Goal: Transaction & Acquisition: Purchase product/service

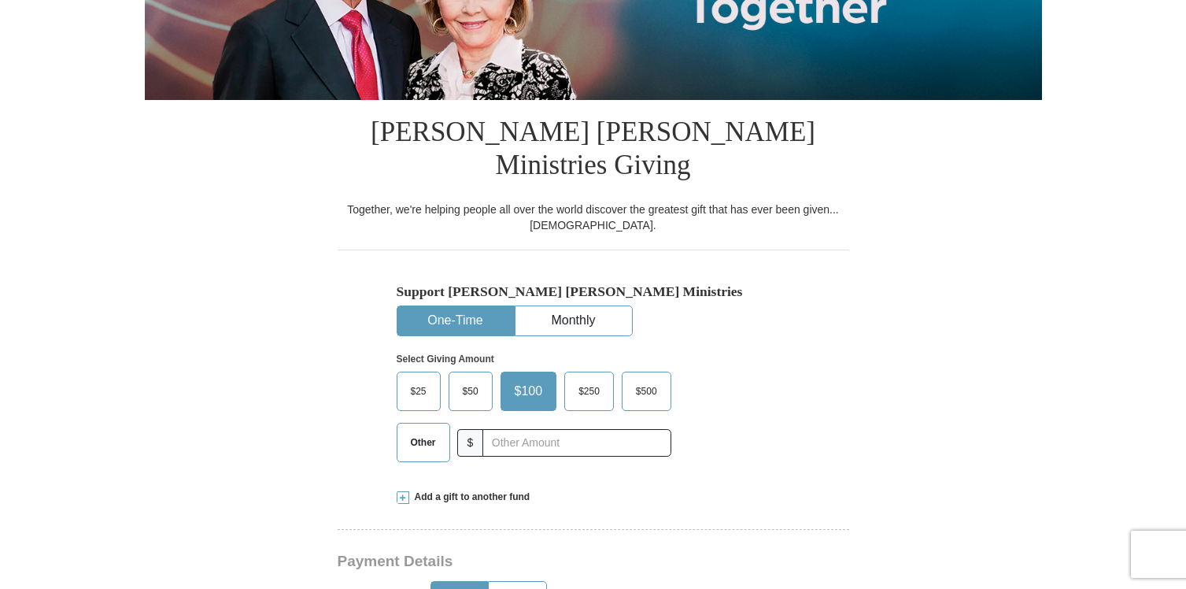
scroll to position [365, 0]
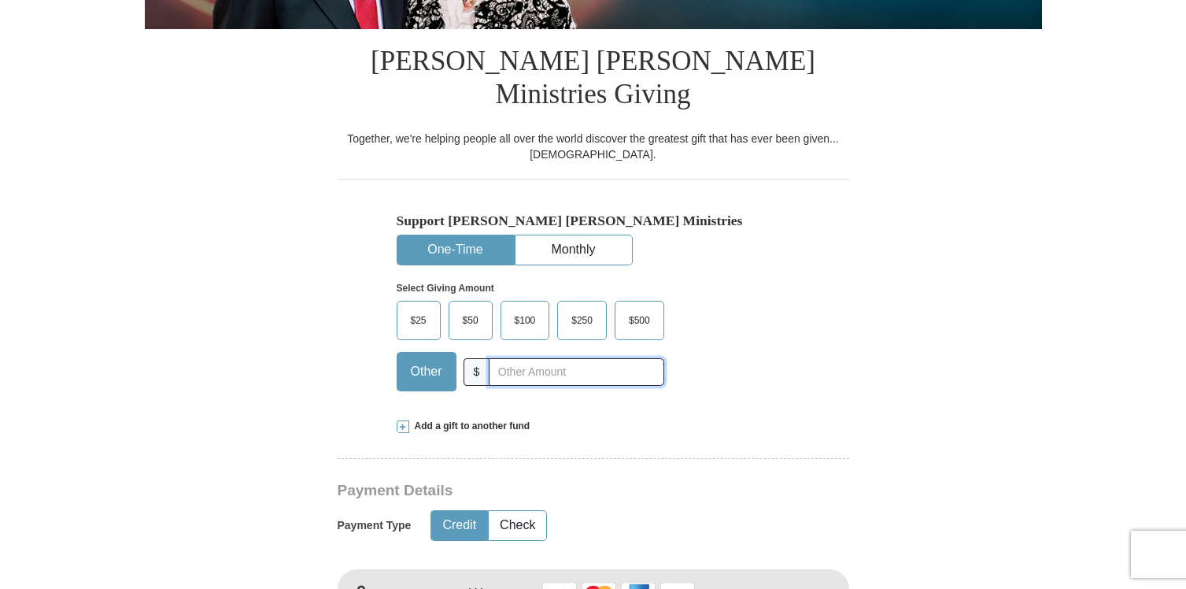
click at [626, 358] on input "text" at bounding box center [576, 372] width 175 height 28
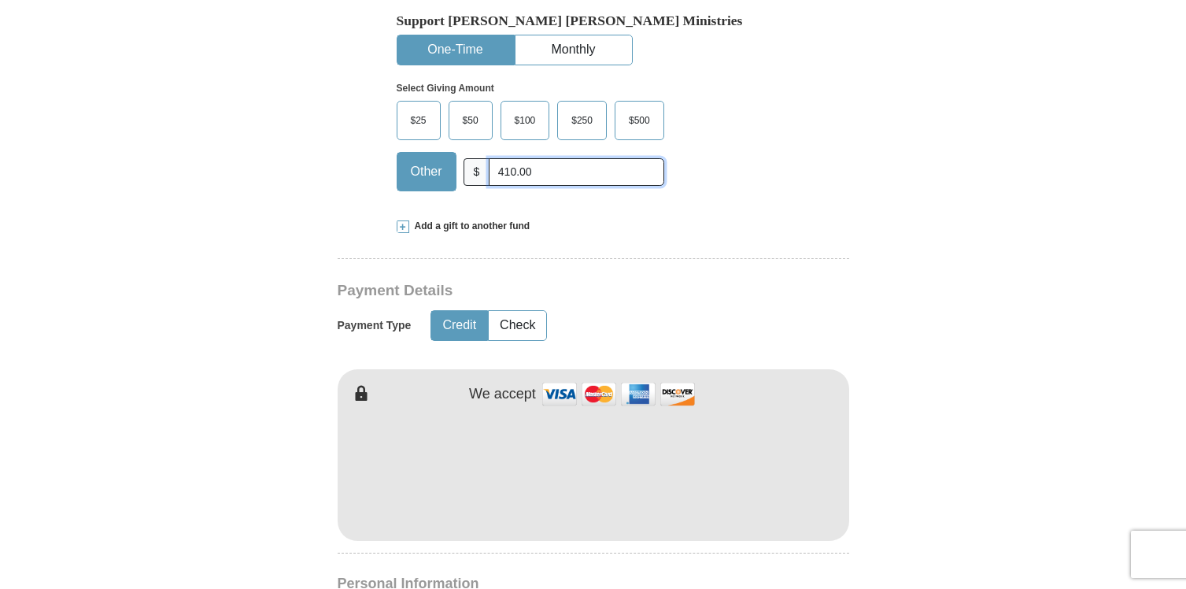
scroll to position [637, 0]
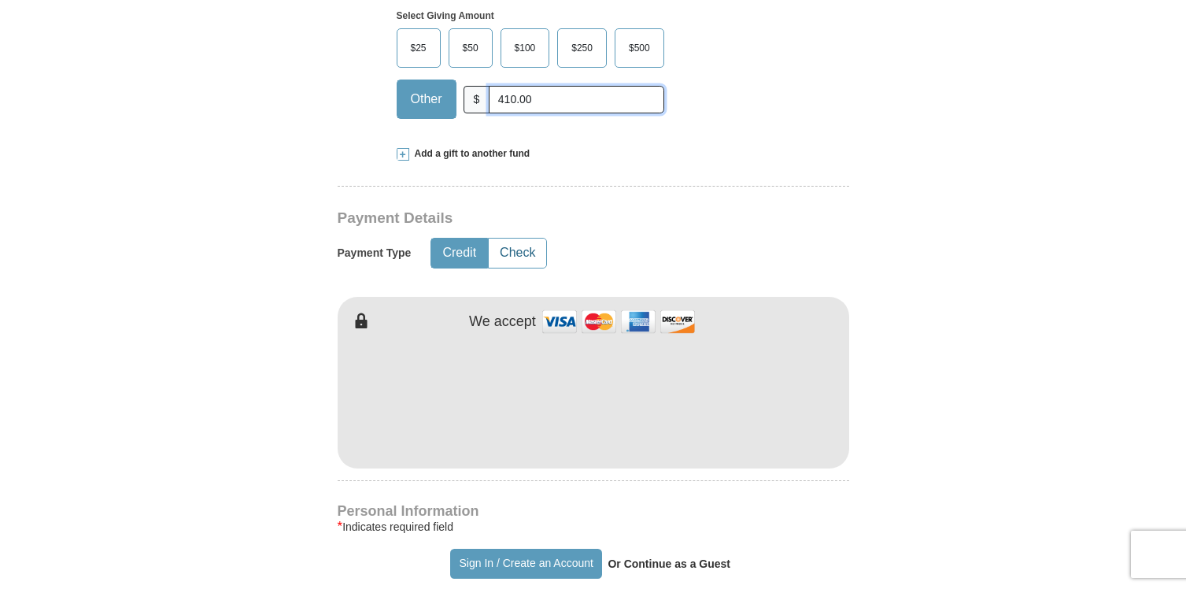
type input "410.00"
click at [538, 238] on button "Check" at bounding box center [517, 252] width 57 height 29
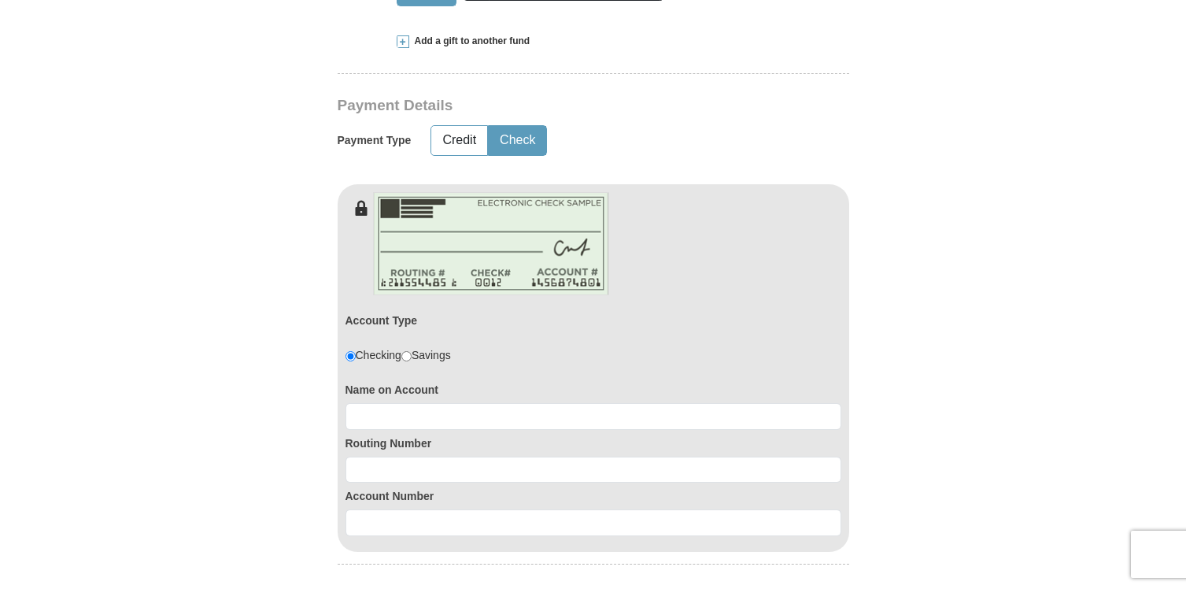
scroll to position [817, 0]
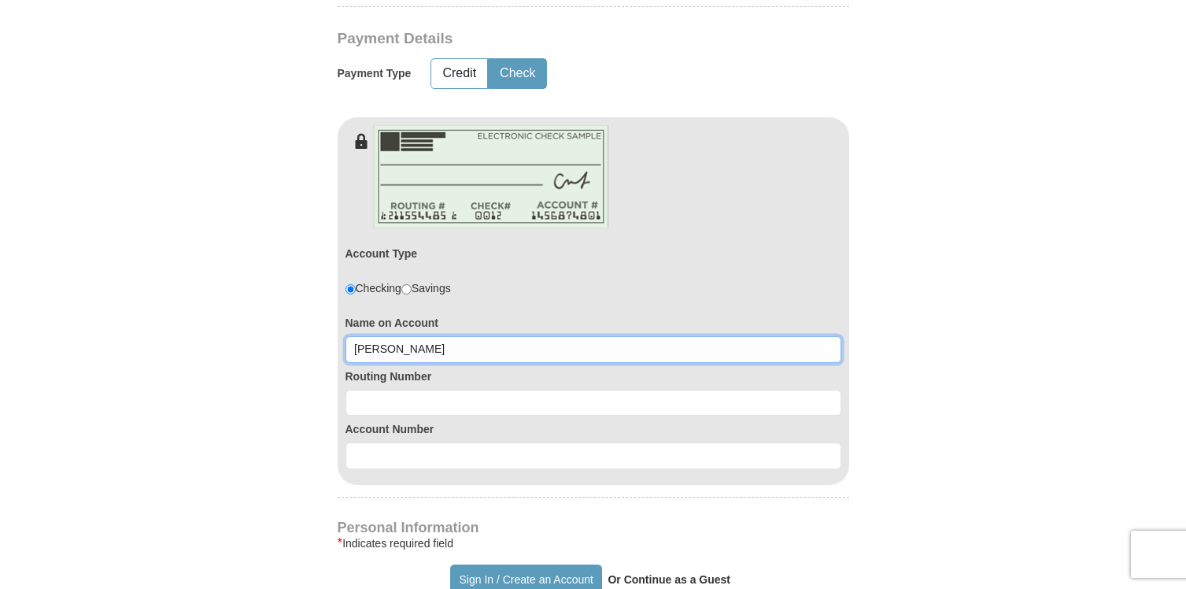
type input "[PERSON_NAME]"
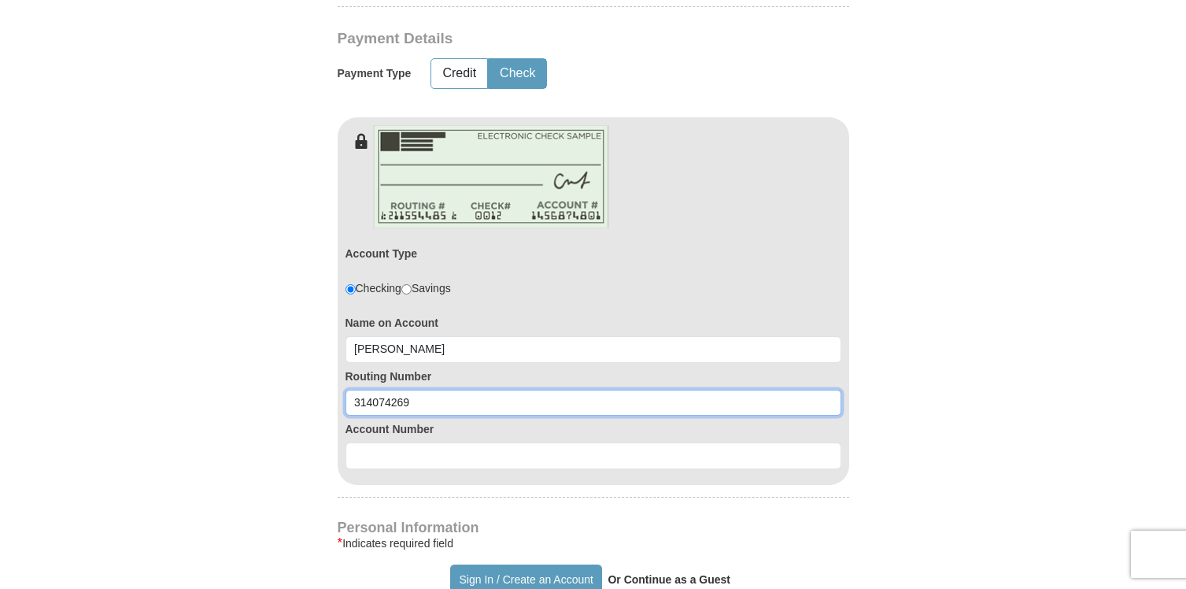
type input "314074269"
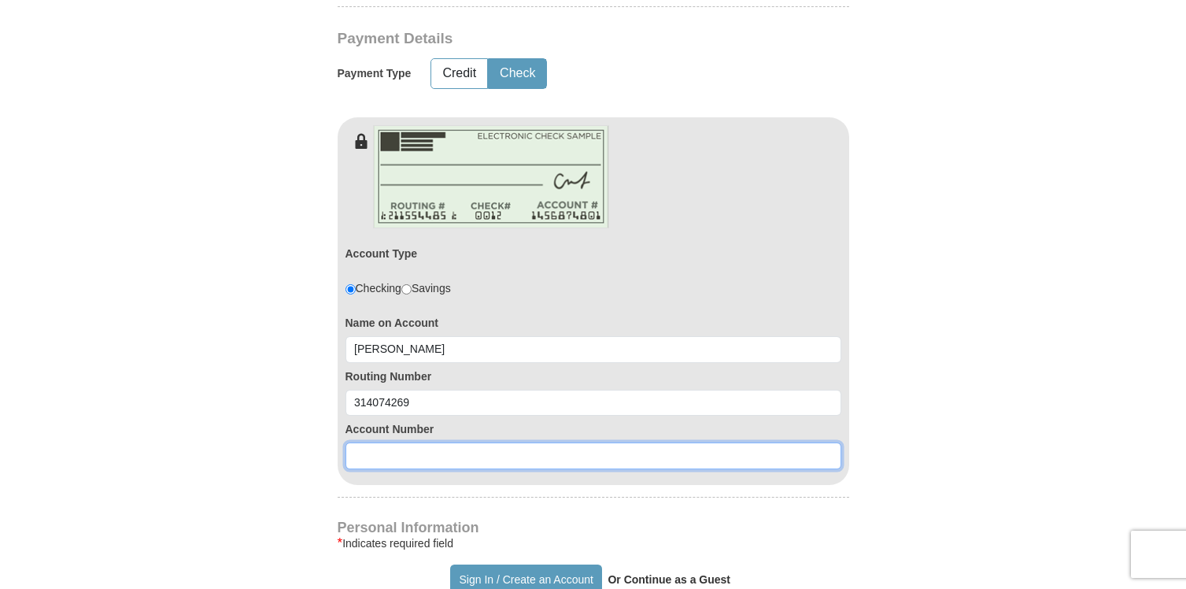
click at [606, 442] on input at bounding box center [593, 455] width 496 height 27
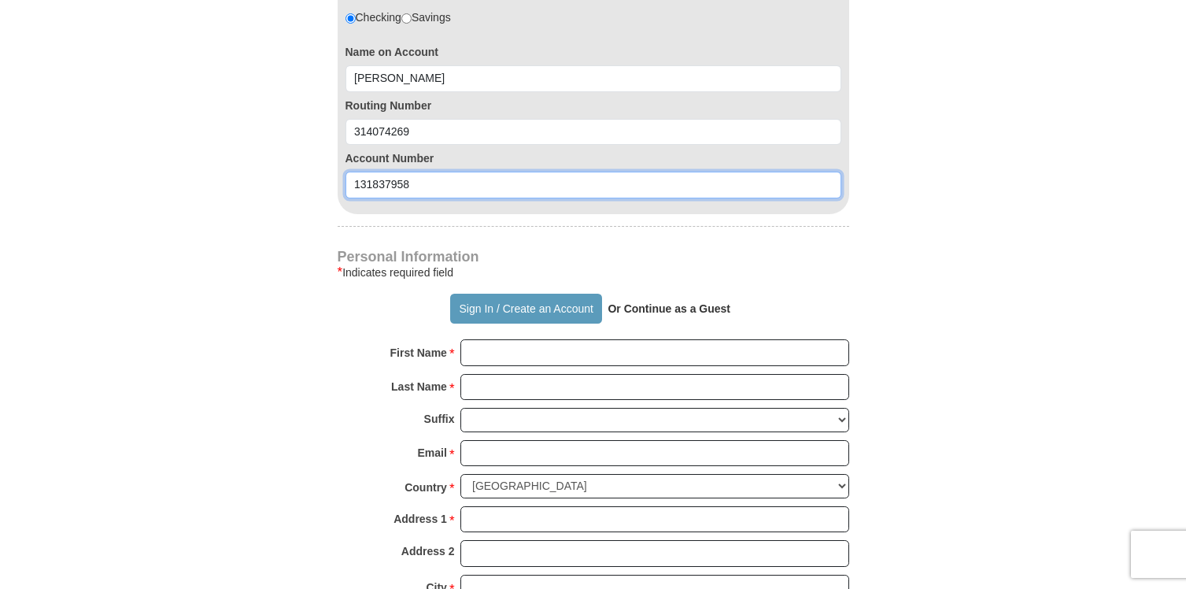
scroll to position [1230, 0]
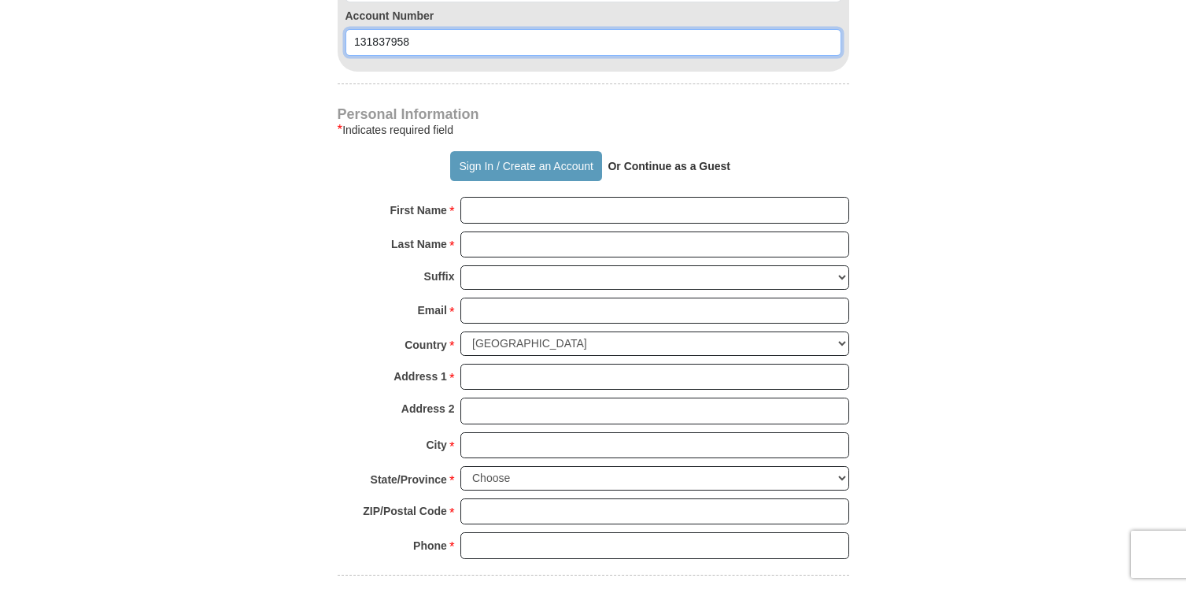
type input "131837958"
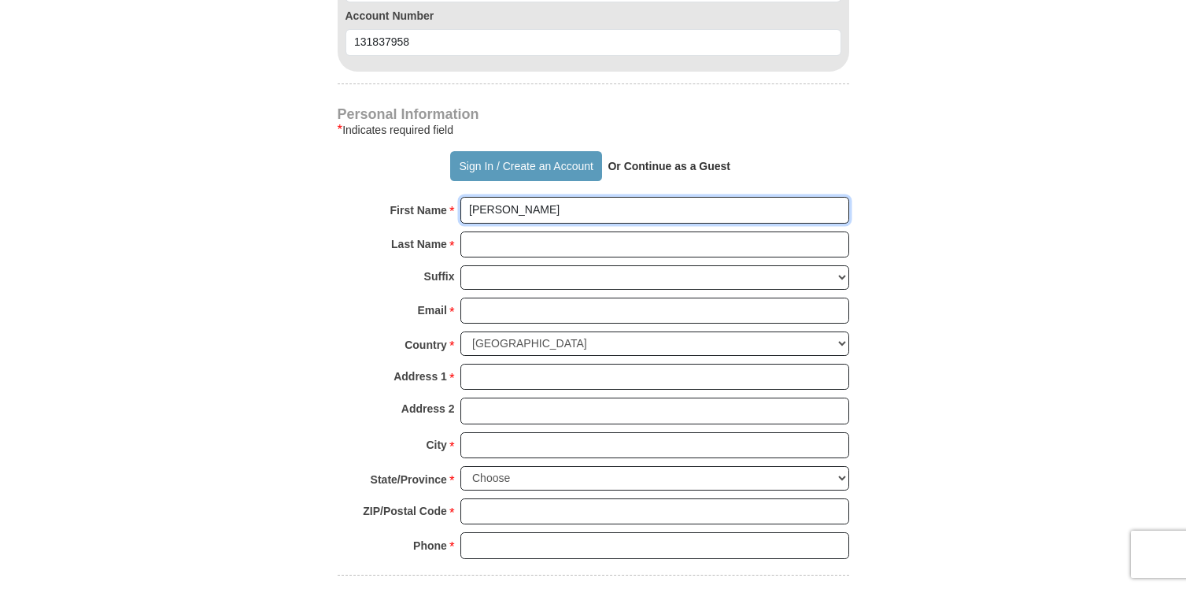
type input "[PERSON_NAME]"
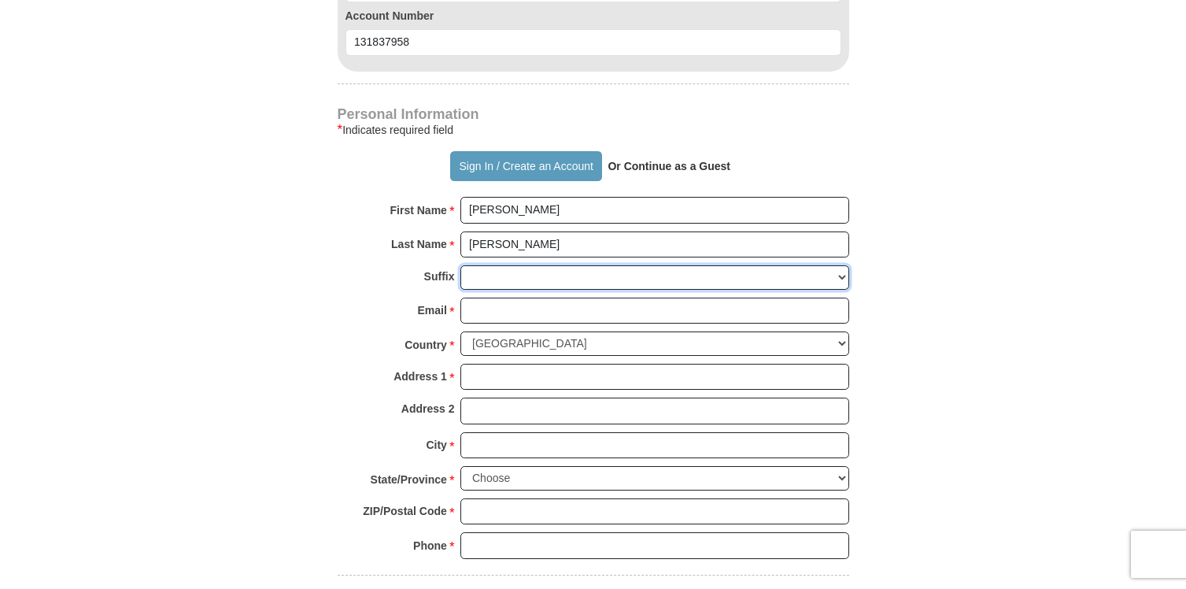
select select "Jr"
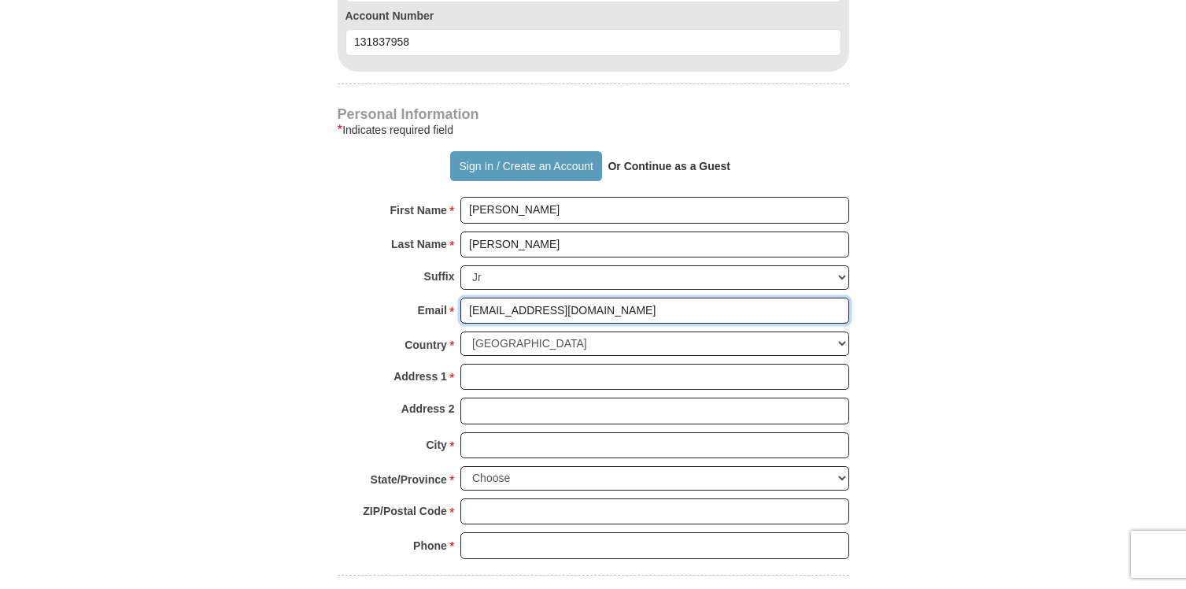
type input "[EMAIL_ADDRESS][DOMAIN_NAME]"
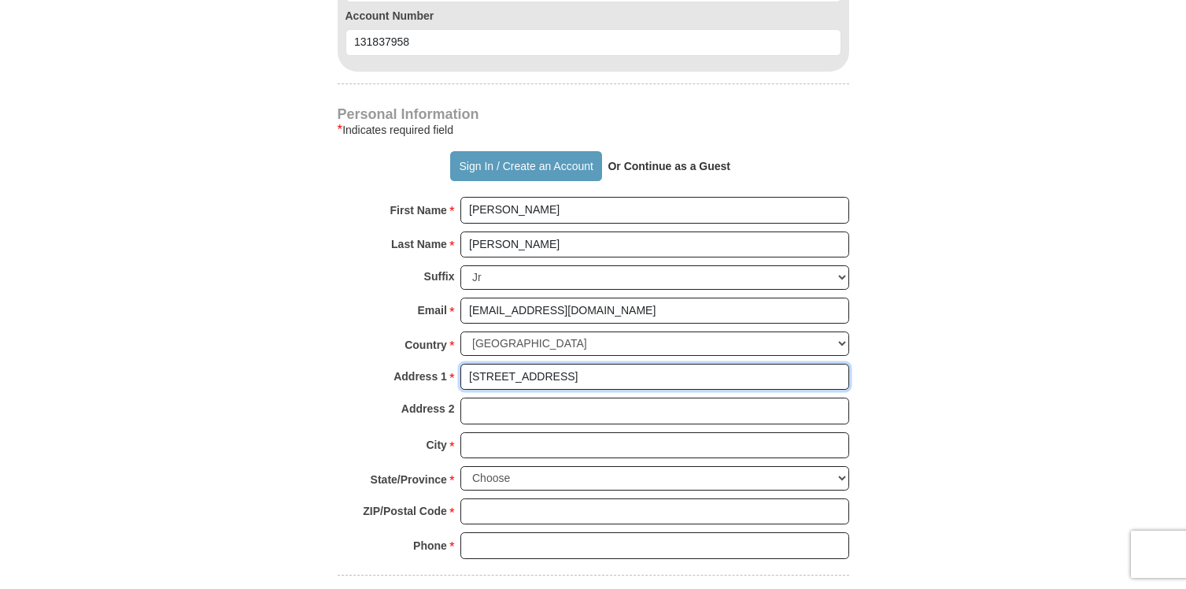
type input "[STREET_ADDRESS]"
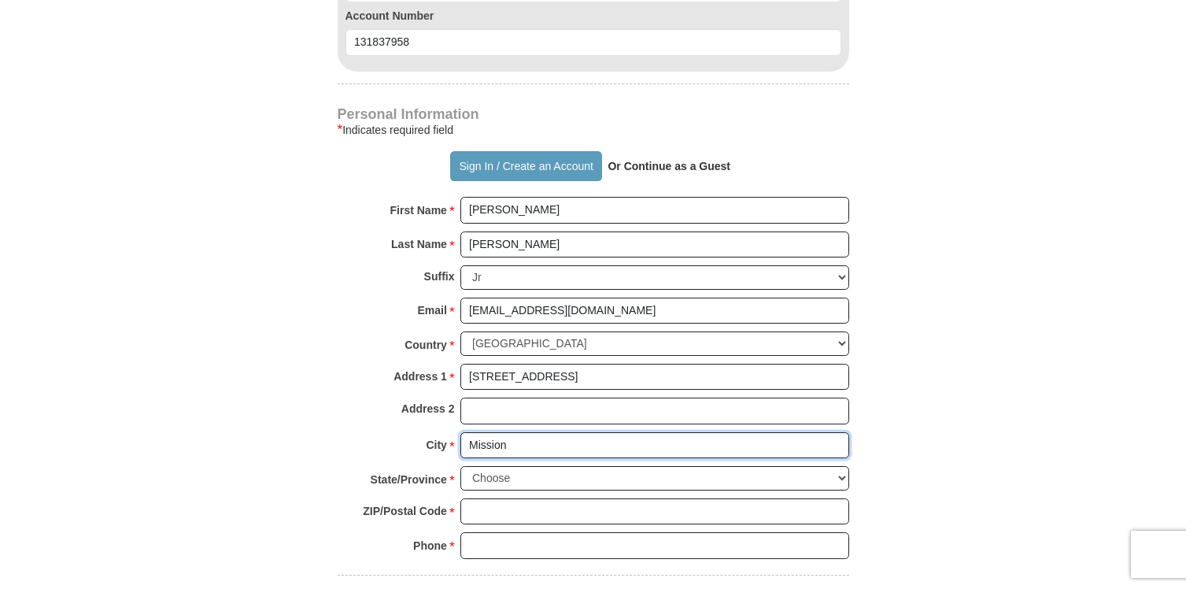
type input "Mission"
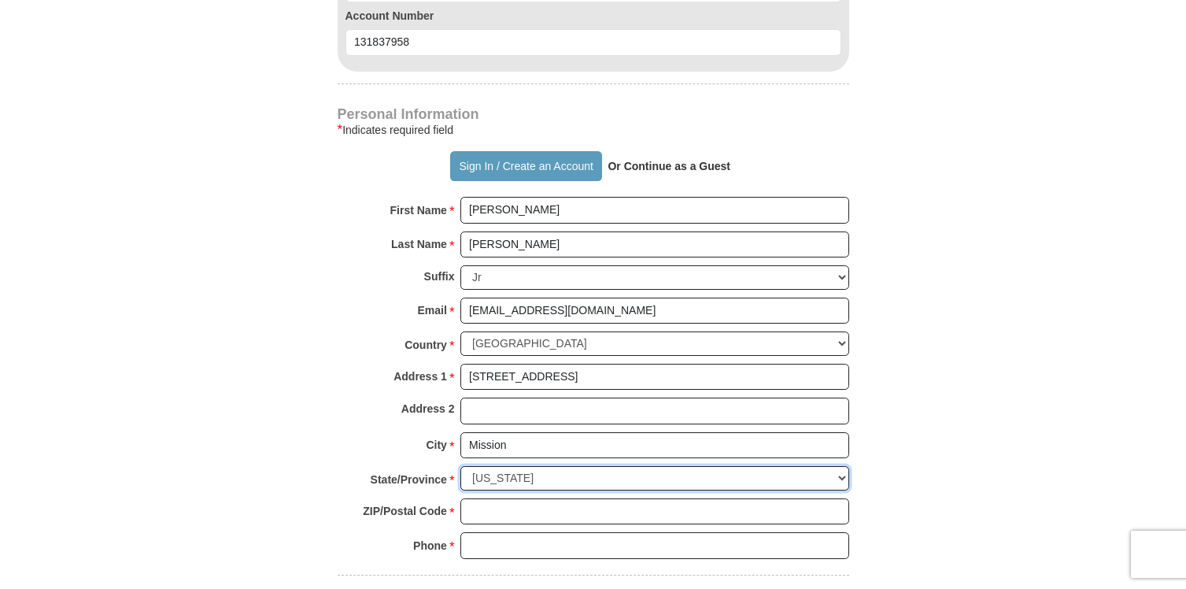
select select "[GEOGRAPHIC_DATA]"
type input "78574"
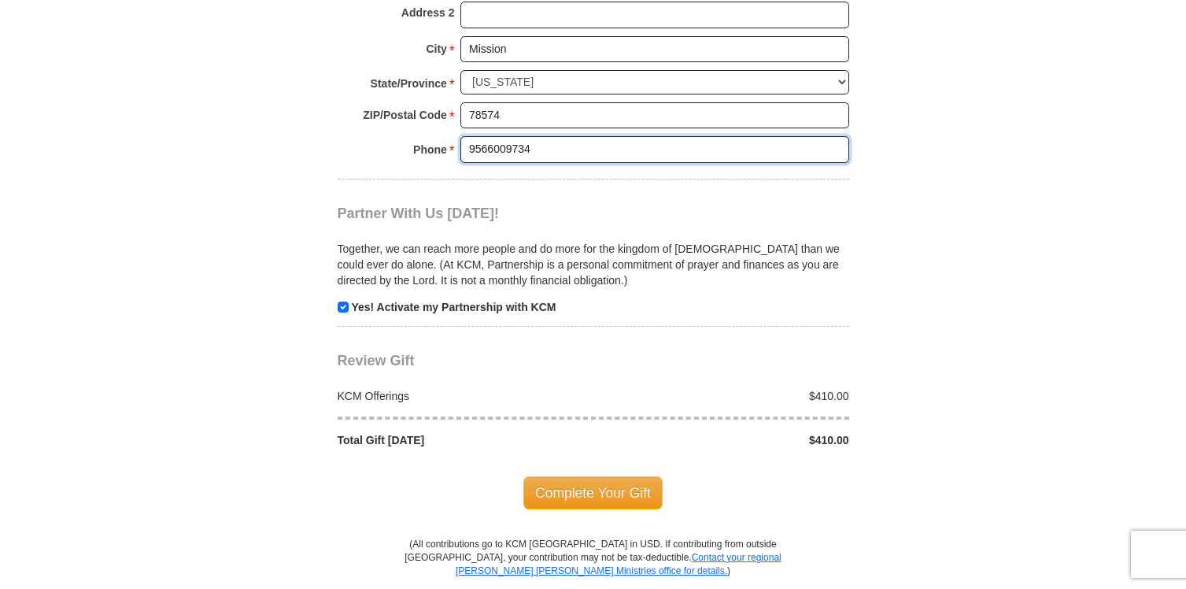
scroll to position [1622, 0]
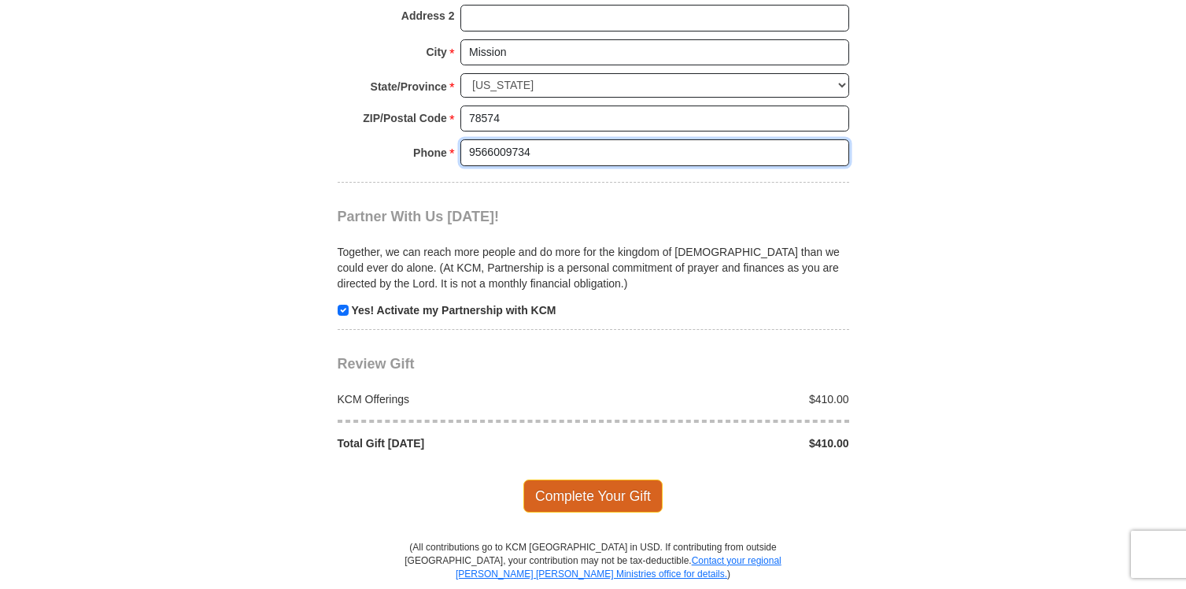
type input "9566009734"
click at [645, 479] on span "Complete Your Gift" at bounding box center [592, 495] width 139 height 33
